Goal: Information Seeking & Learning: Learn about a topic

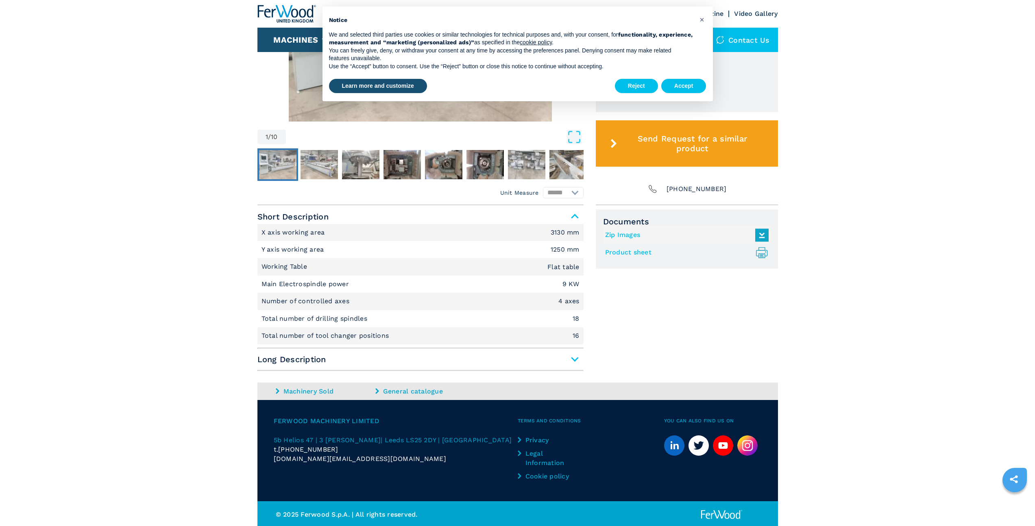
scroll to position [388, 0]
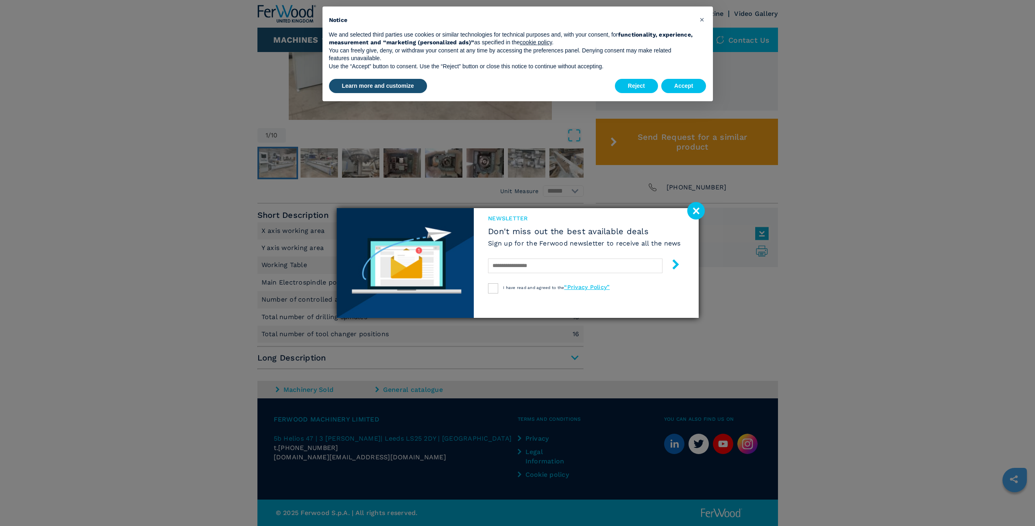
click at [691, 214] on image at bounding box center [695, 210] width 17 height 17
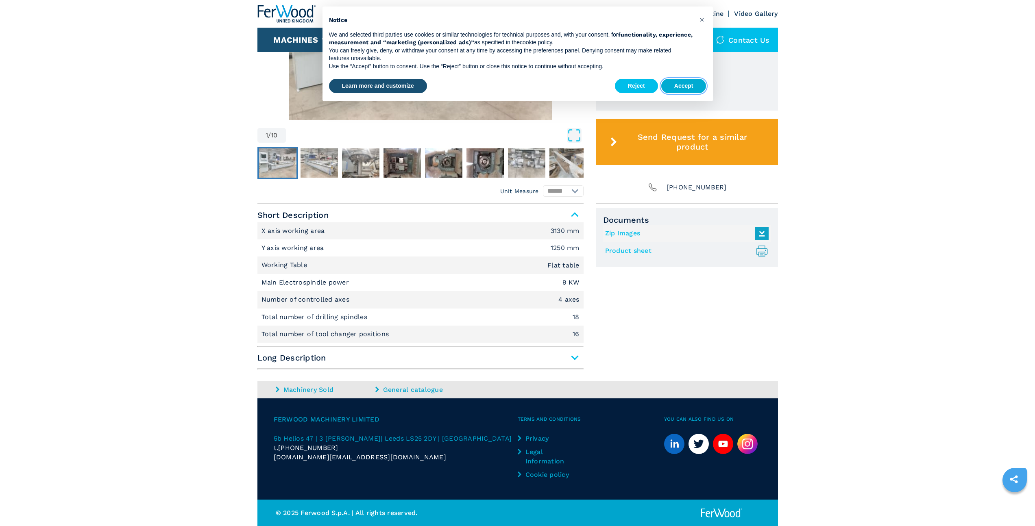
click at [696, 87] on button "Accept" at bounding box center [683, 86] width 45 height 15
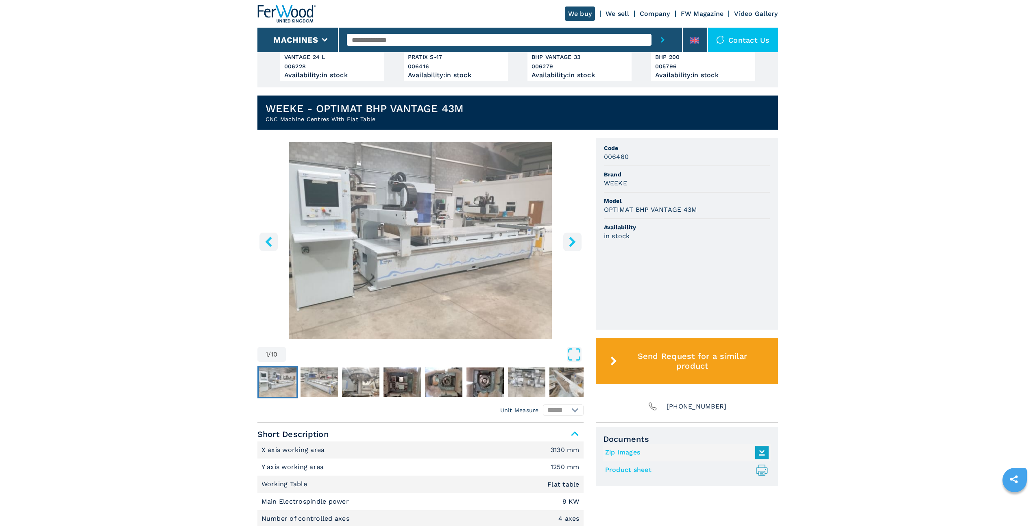
scroll to position [0, 0]
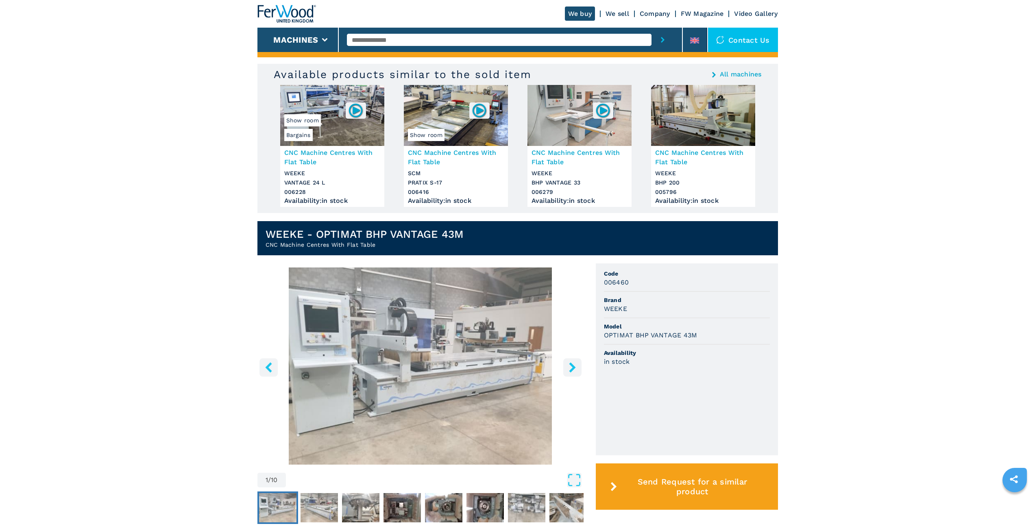
scroll to position [119, 0]
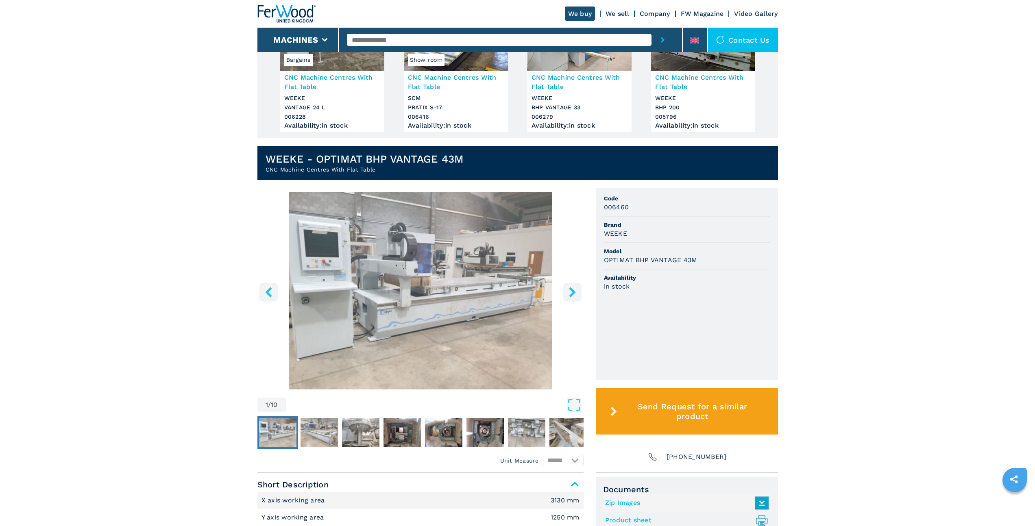
click at [567, 292] on button "right-button" at bounding box center [572, 292] width 18 height 18
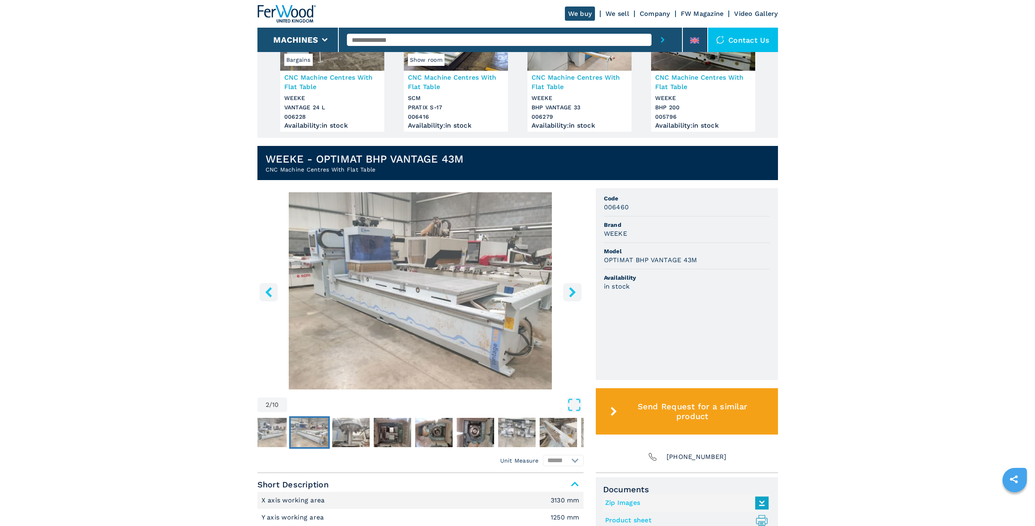
click at [576, 292] on icon "right-button" at bounding box center [572, 292] width 10 height 10
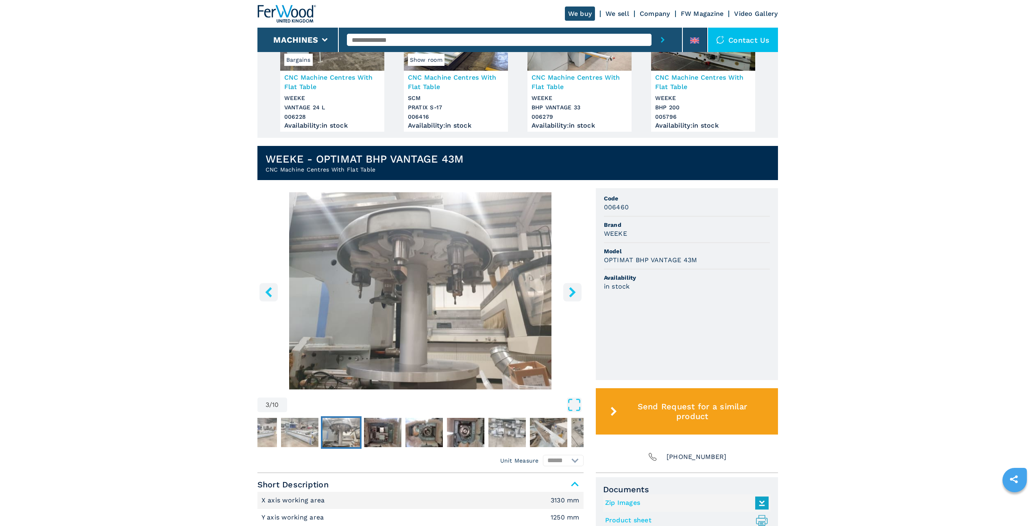
click at [576, 292] on icon "right-button" at bounding box center [572, 292] width 10 height 10
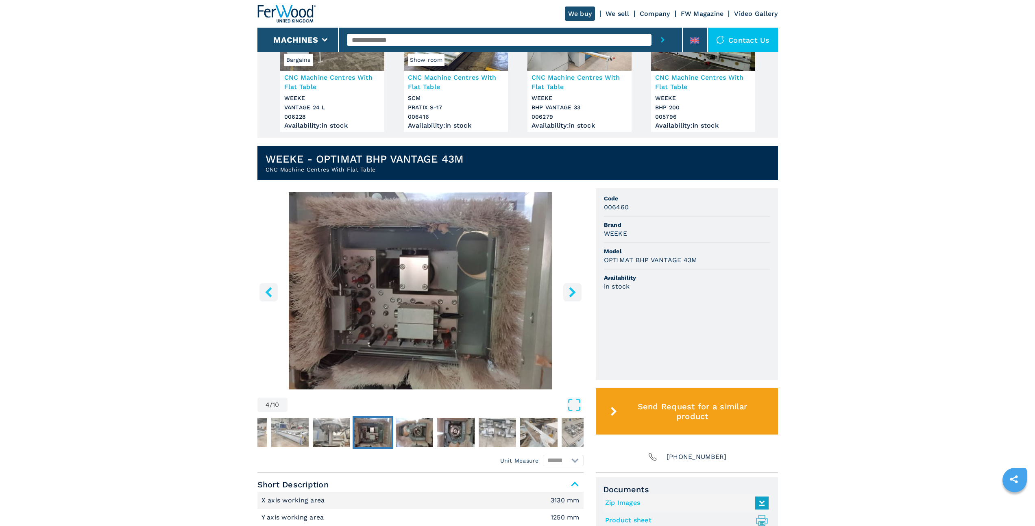
click at [576, 292] on icon "right-button" at bounding box center [572, 292] width 10 height 10
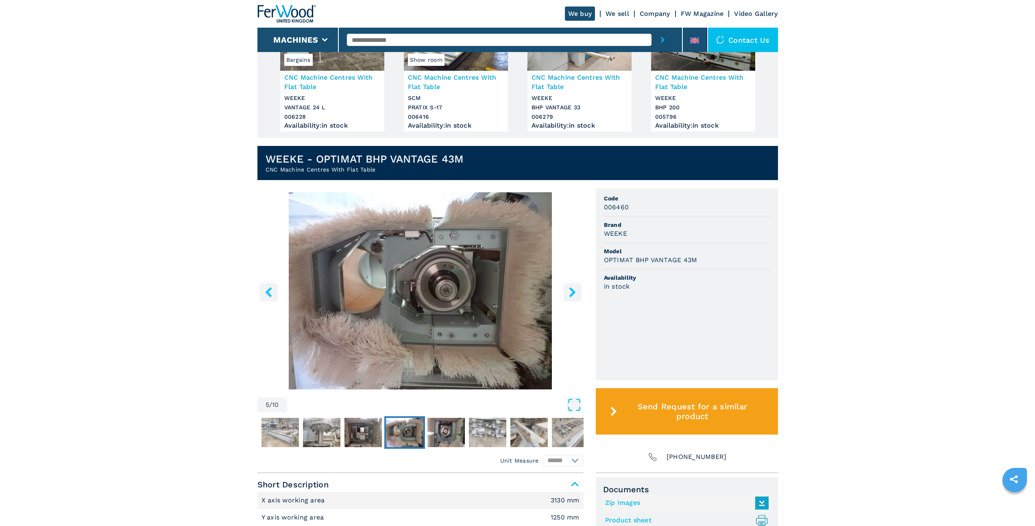
click at [576, 292] on icon "right-button" at bounding box center [572, 292] width 10 height 10
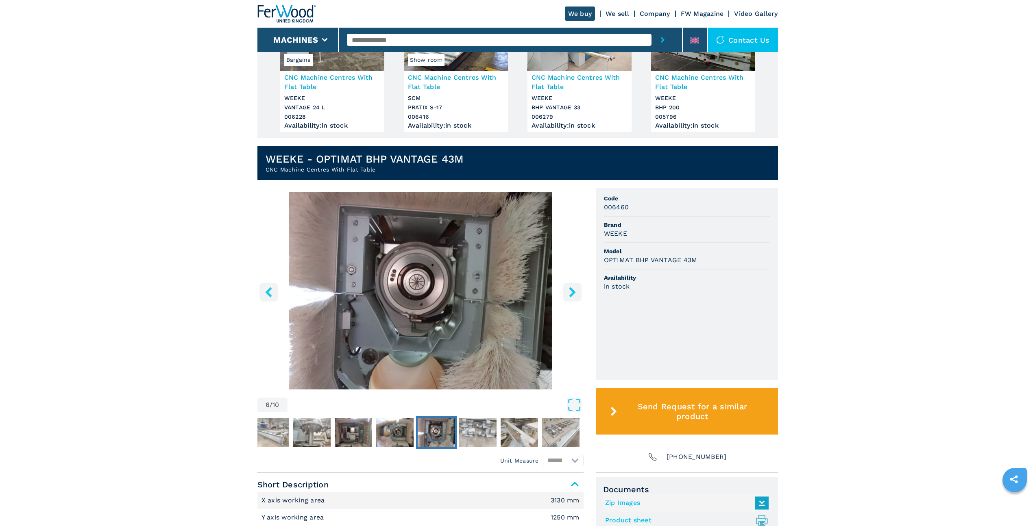
click at [576, 292] on icon "right-button" at bounding box center [572, 292] width 10 height 10
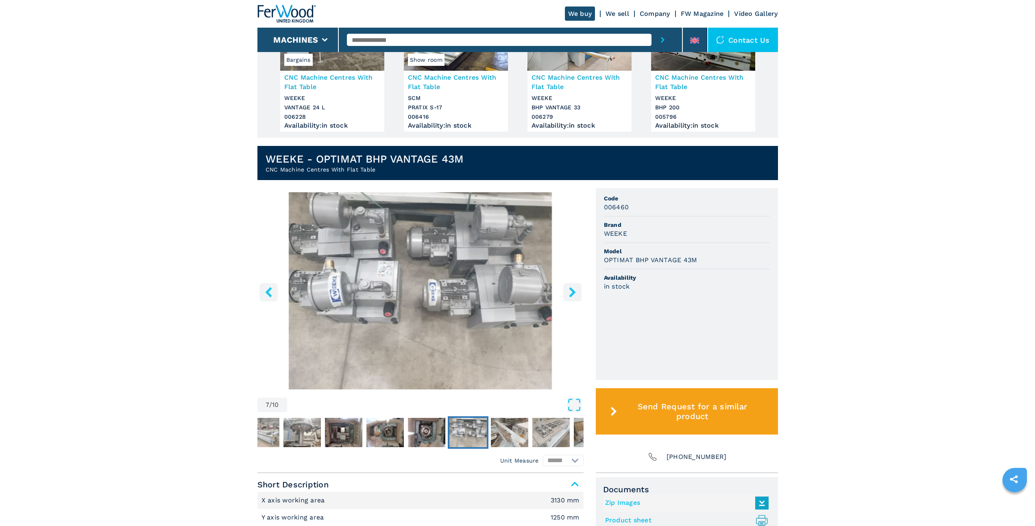
click at [576, 292] on icon "right-button" at bounding box center [572, 292] width 10 height 10
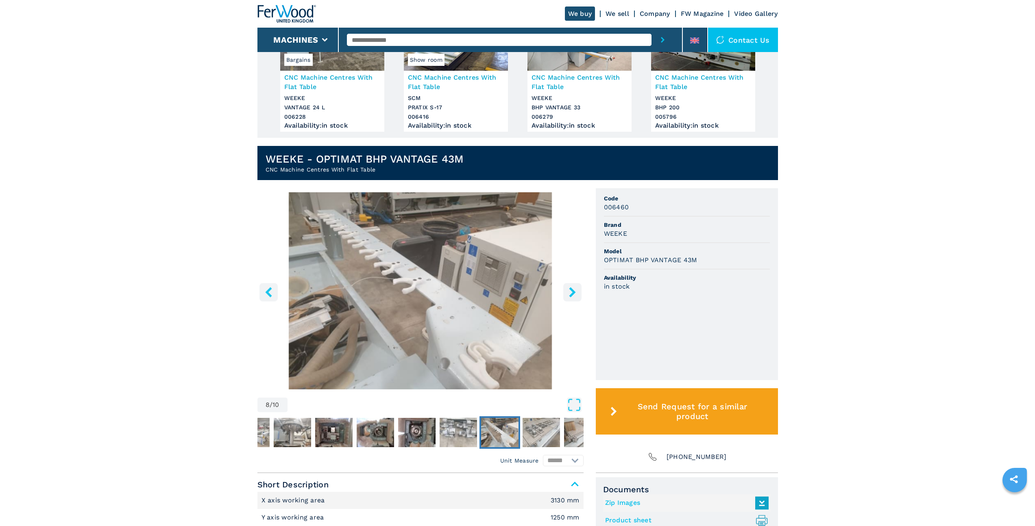
click at [576, 292] on icon "right-button" at bounding box center [572, 292] width 10 height 10
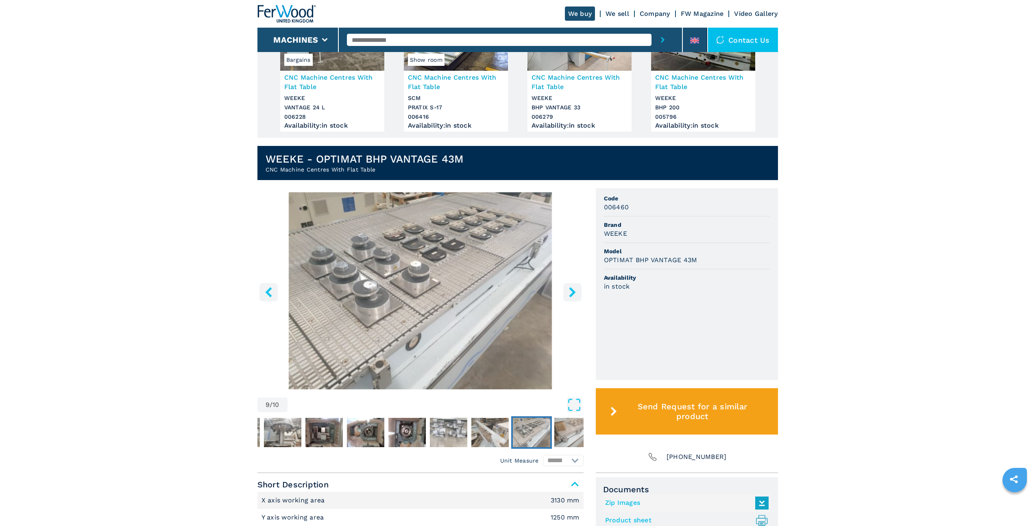
click at [576, 292] on icon "right-button" at bounding box center [572, 292] width 10 height 10
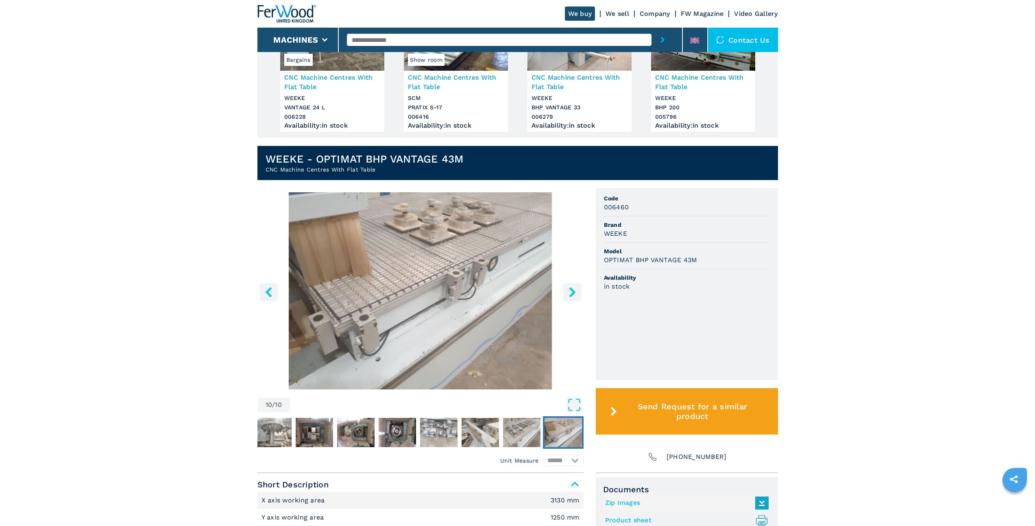
click at [576, 292] on icon "right-button" at bounding box center [572, 292] width 10 height 10
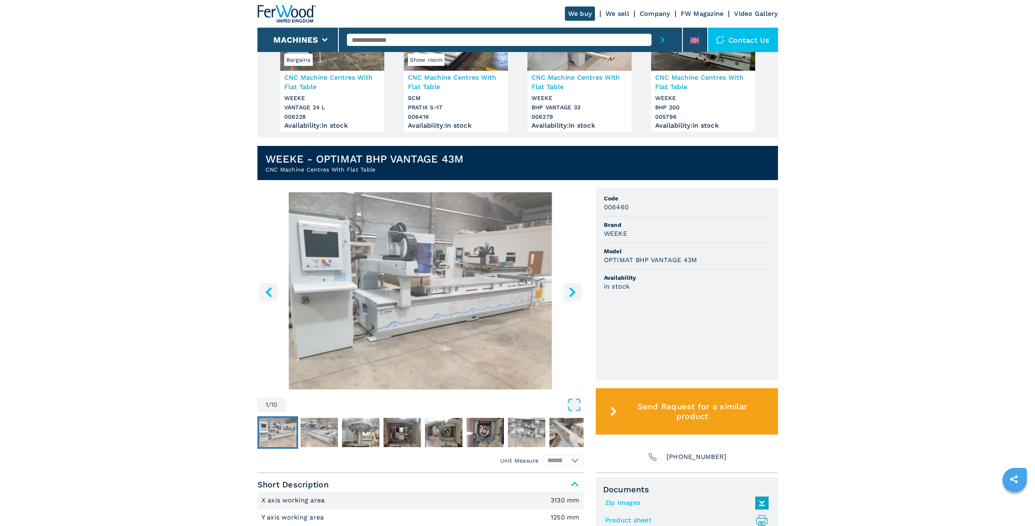
click at [576, 292] on icon "right-button" at bounding box center [572, 292] width 10 height 10
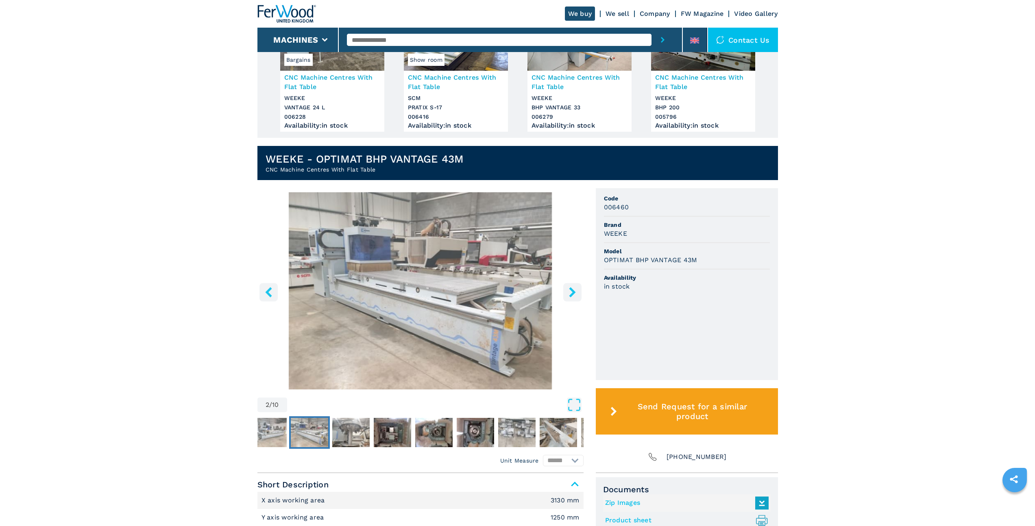
click at [576, 292] on icon "right-button" at bounding box center [572, 292] width 10 height 10
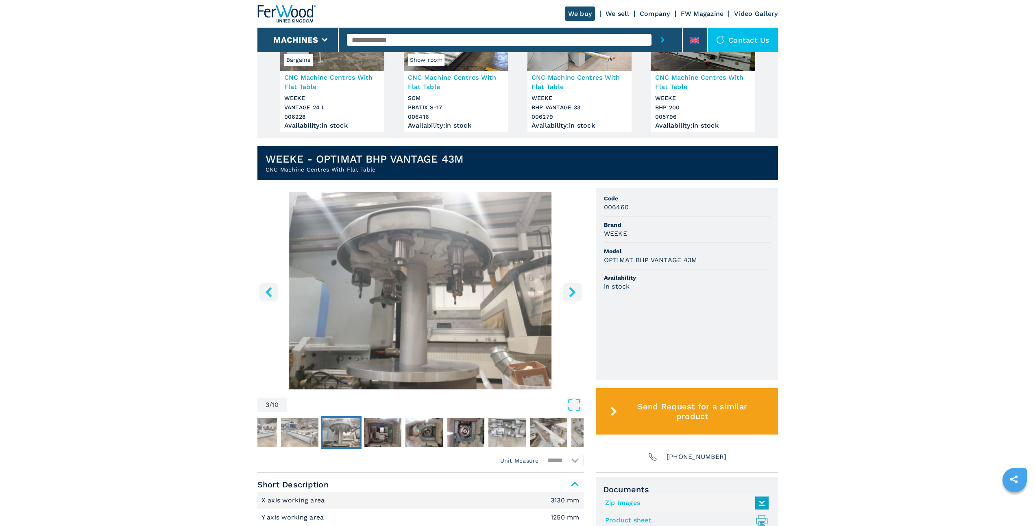
click at [576, 292] on icon "right-button" at bounding box center [572, 292] width 10 height 10
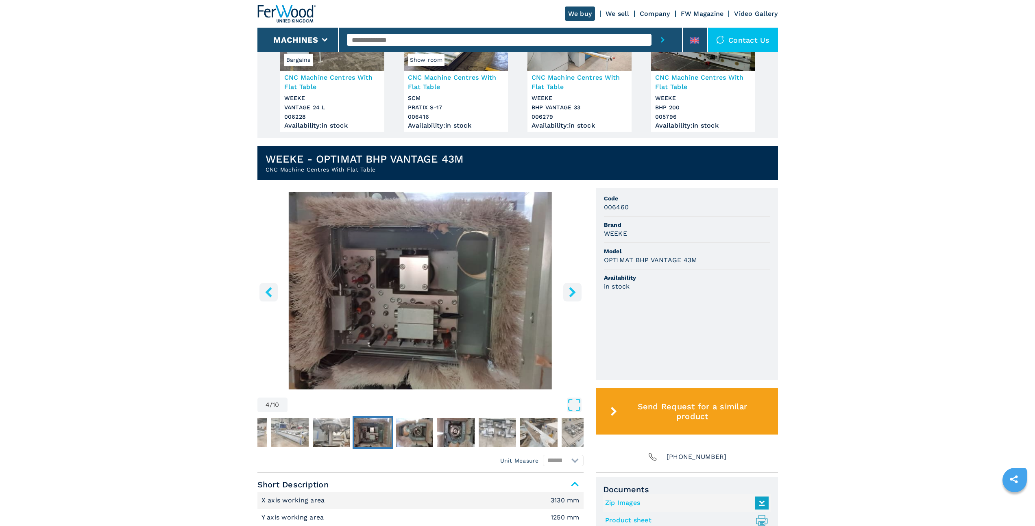
click at [576, 292] on icon "right-button" at bounding box center [572, 292] width 10 height 10
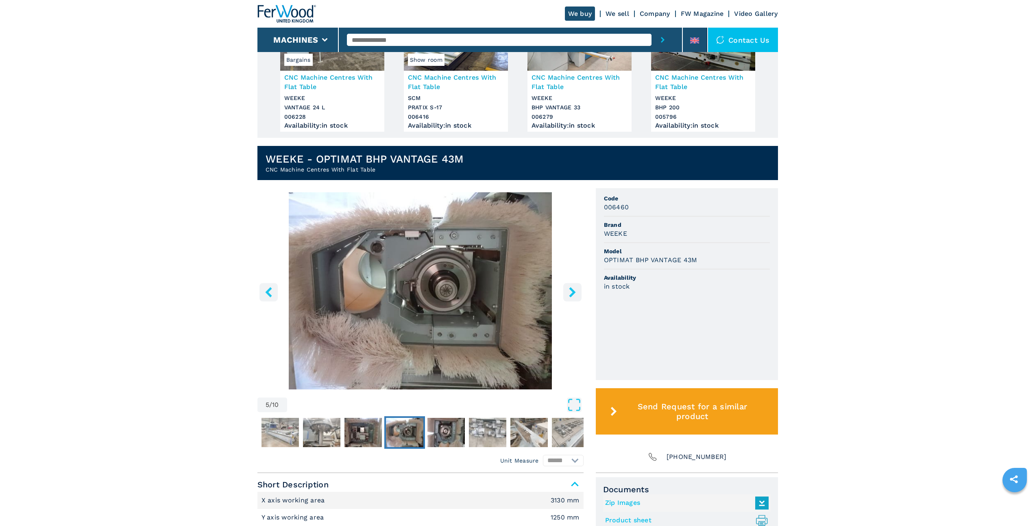
click at [576, 292] on icon "right-button" at bounding box center [572, 292] width 10 height 10
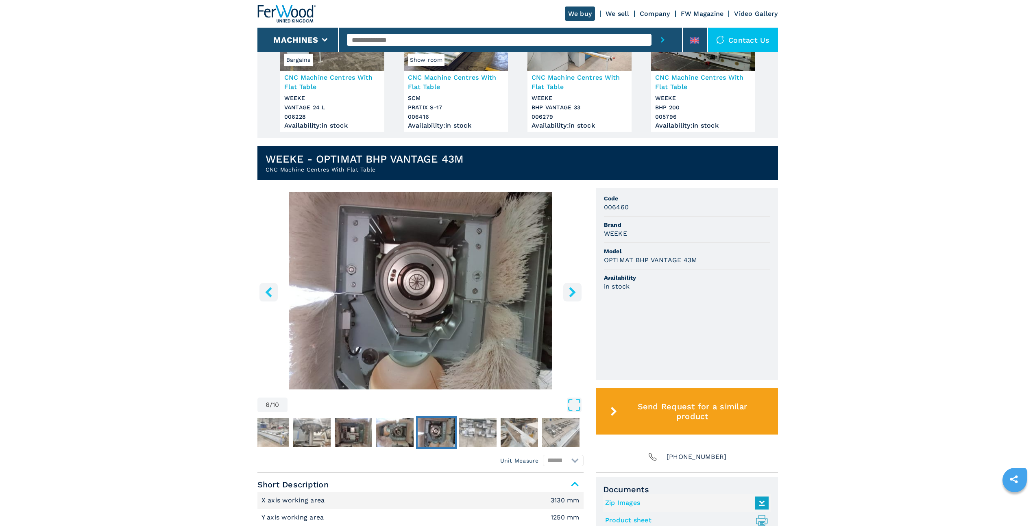
click at [576, 292] on icon "right-button" at bounding box center [572, 292] width 10 height 10
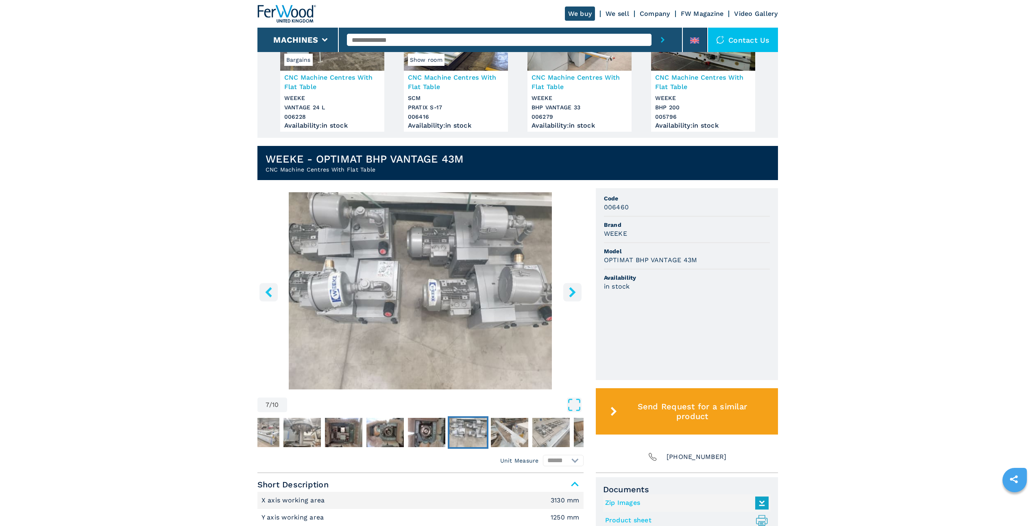
click at [576, 292] on icon "right-button" at bounding box center [572, 292] width 10 height 10
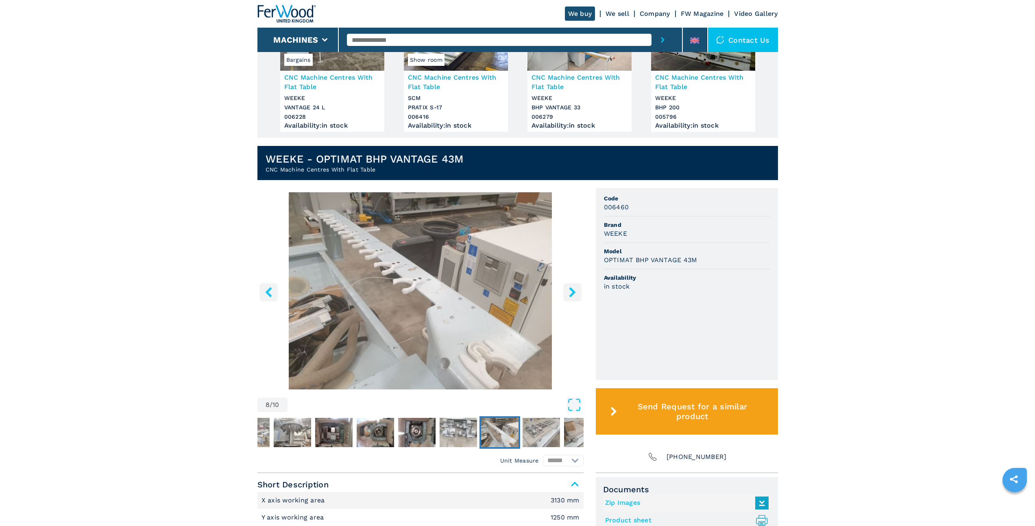
click at [576, 292] on icon "right-button" at bounding box center [572, 292] width 10 height 10
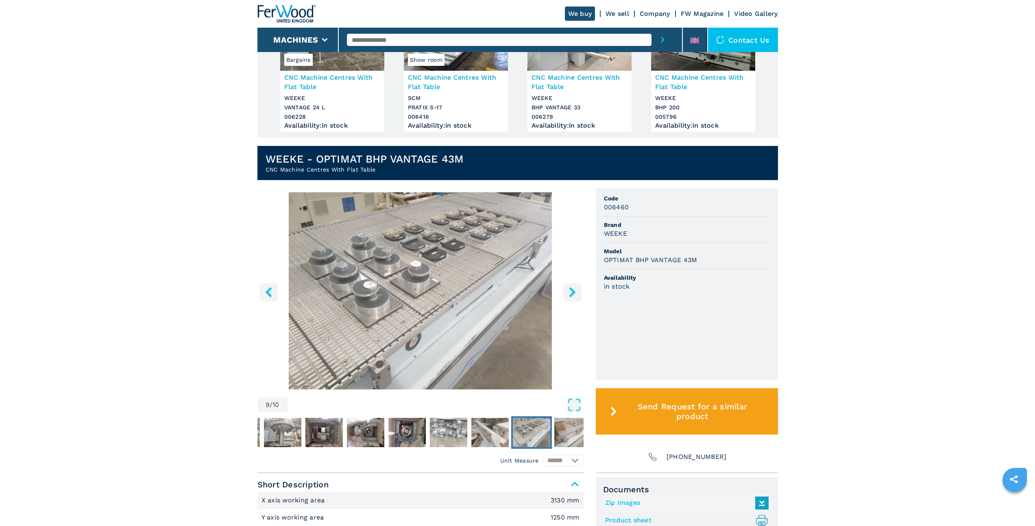
click at [576, 292] on icon "right-button" at bounding box center [572, 292] width 10 height 10
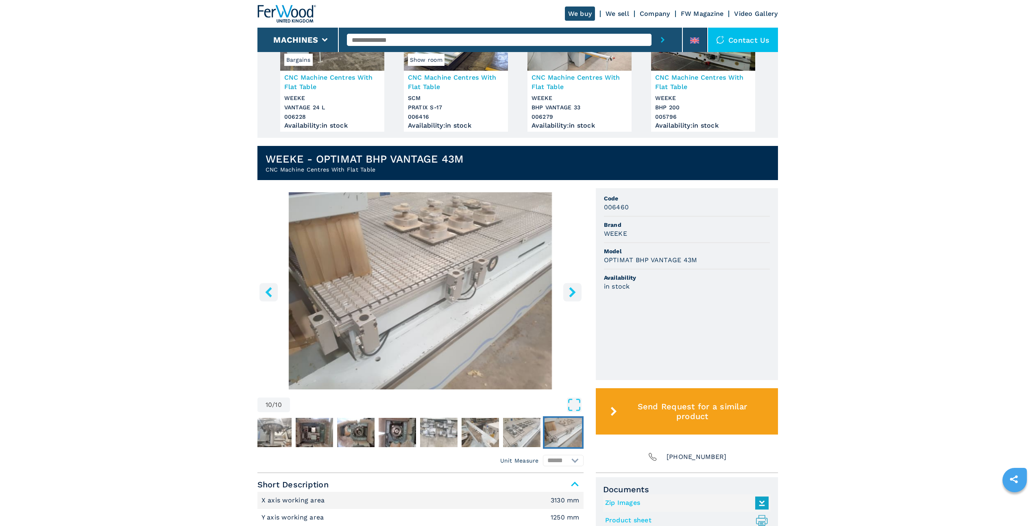
click at [576, 292] on icon "right-button" at bounding box center [572, 292] width 10 height 10
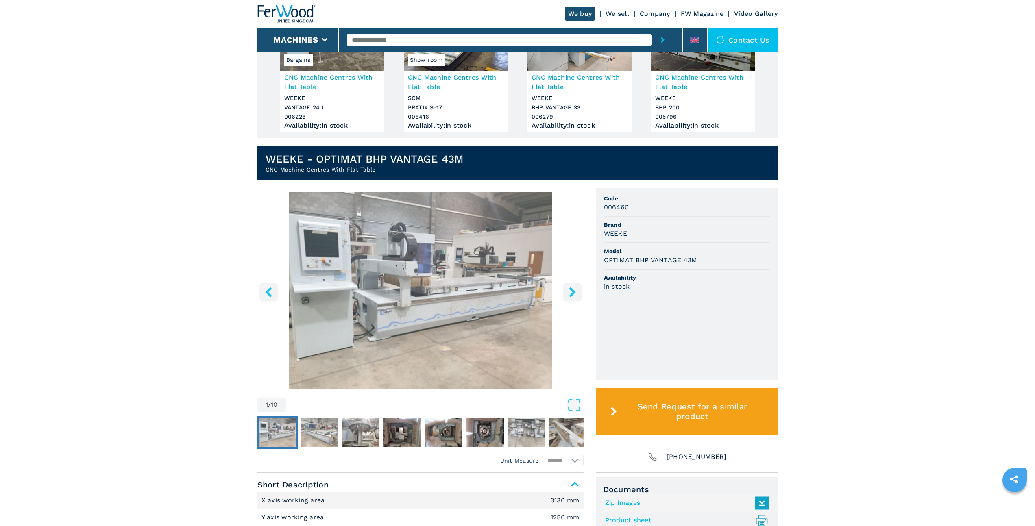
click at [875, 192] on main "HOMEPAGE | machines | cnc machine centres and routers | cnc machine centres wit…" at bounding box center [517, 338] width 1035 height 915
click at [989, 70] on main "HOMEPAGE | machines | cnc machine centres and routers | cnc machine centres wit…" at bounding box center [517, 338] width 1035 height 915
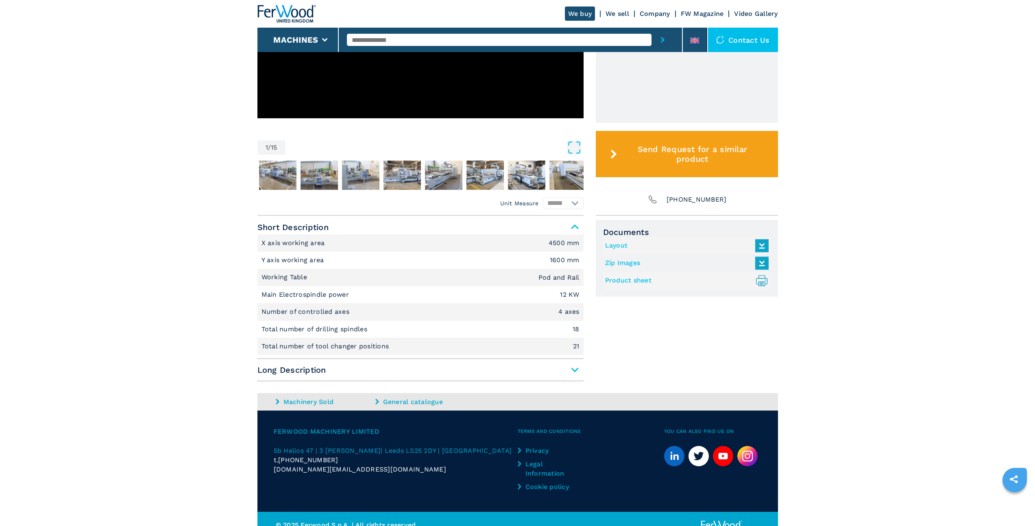
scroll to position [388, 0]
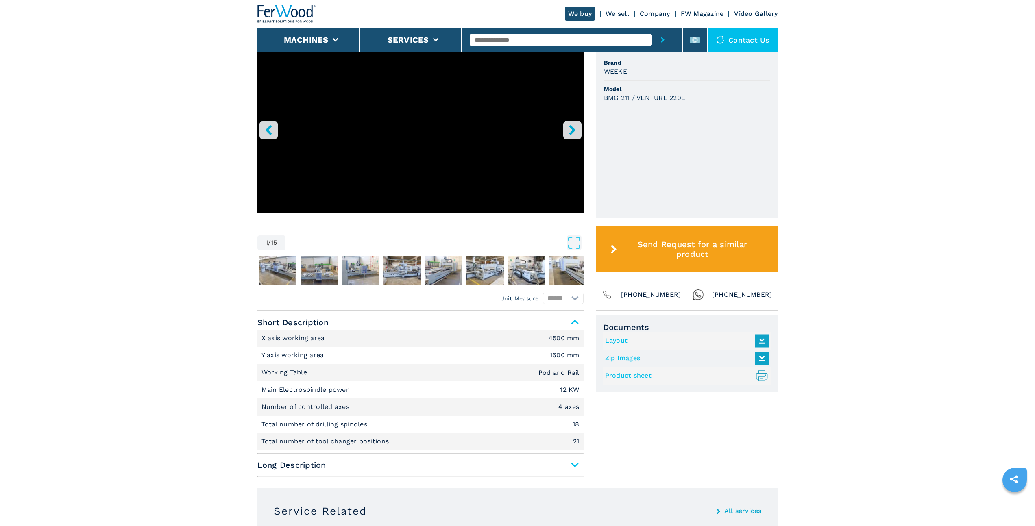
scroll to position [368, 0]
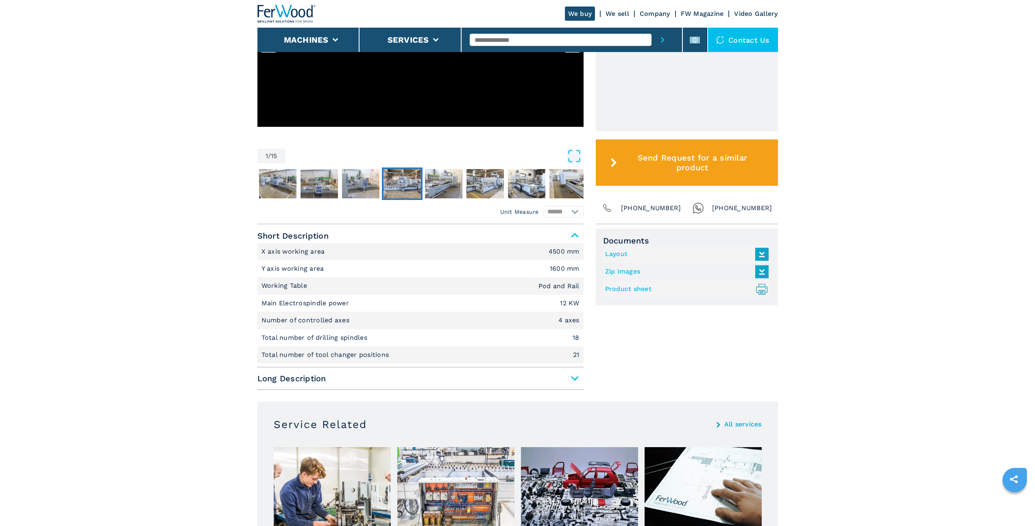
click at [389, 177] on img "Go to Slide 5" at bounding box center [402, 183] width 37 height 29
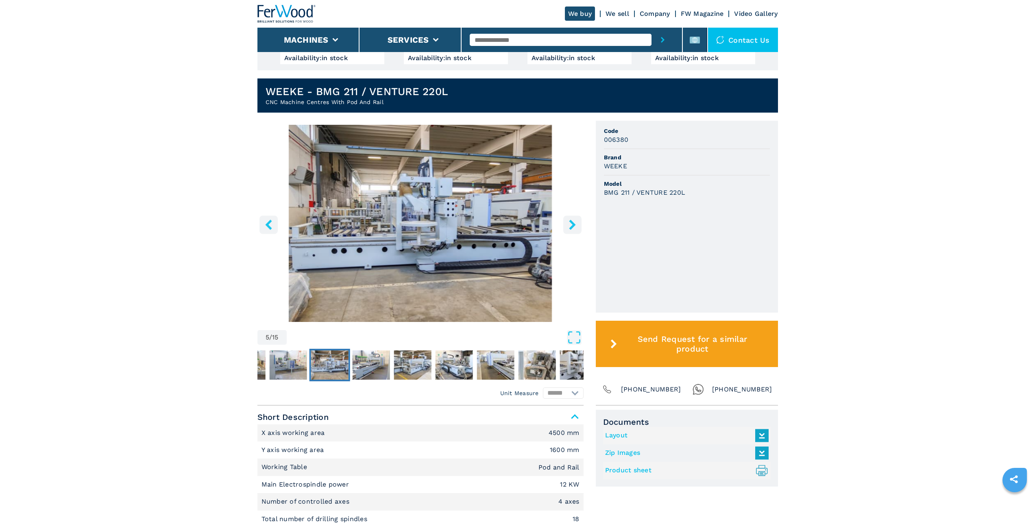
scroll to position [0, 0]
